Goal: Task Accomplishment & Management: Manage account settings

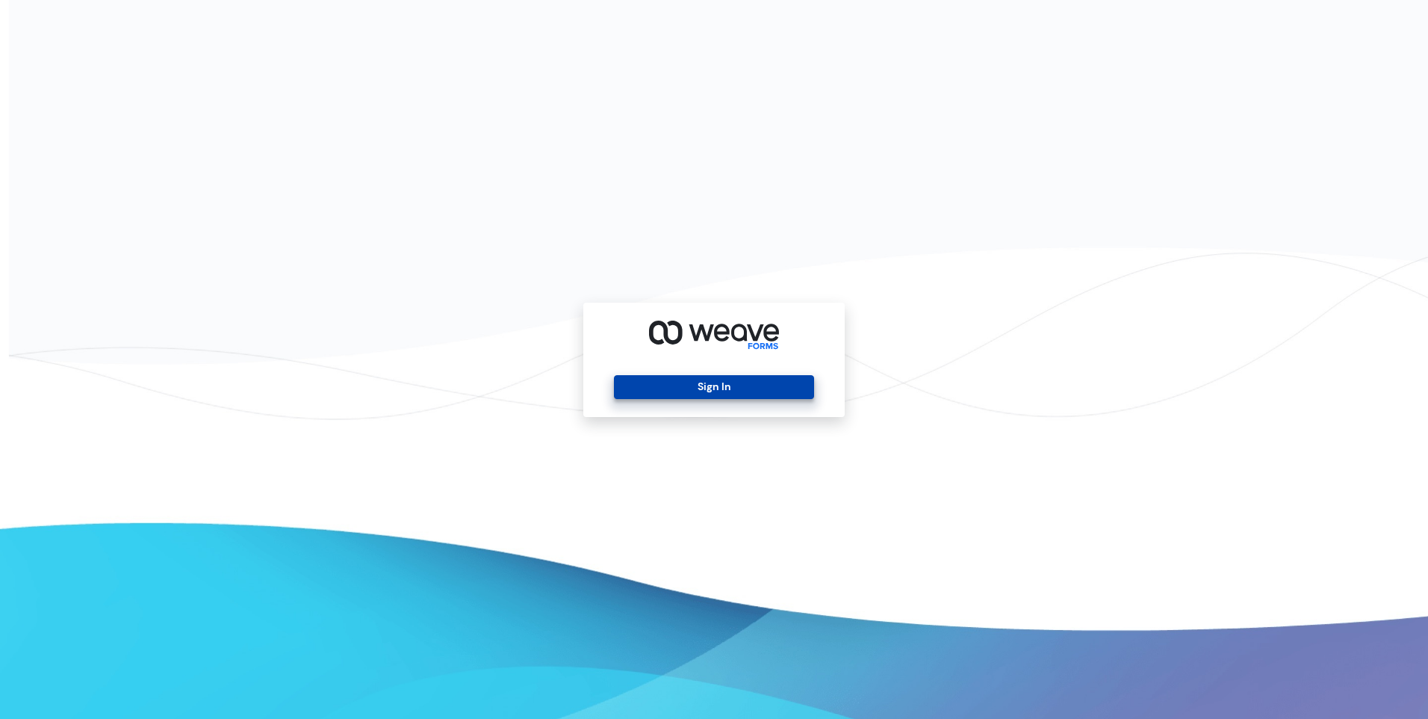
click at [714, 385] on button "Sign In" at bounding box center [713, 387] width 199 height 24
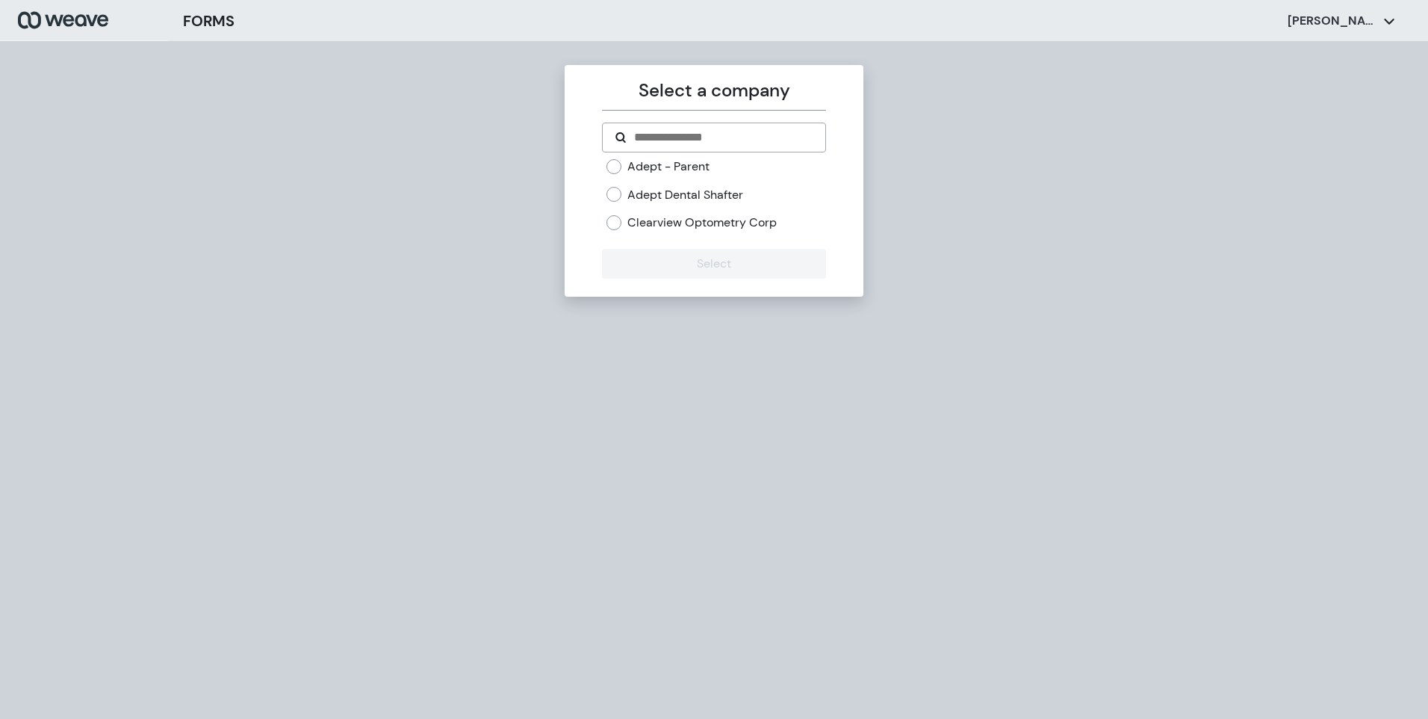
click at [646, 192] on label "Adept Dental Shafter" at bounding box center [685, 195] width 116 height 16
click at [671, 267] on button "Select" at bounding box center [713, 264] width 223 height 30
